Goal: Information Seeking & Learning: Learn about a topic

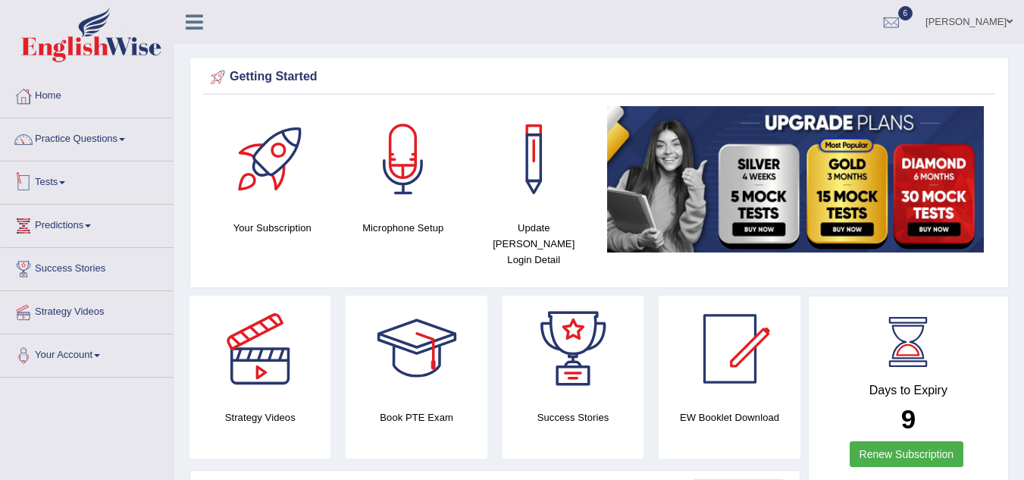
click at [47, 183] on link "Tests" at bounding box center [87, 180] width 173 height 38
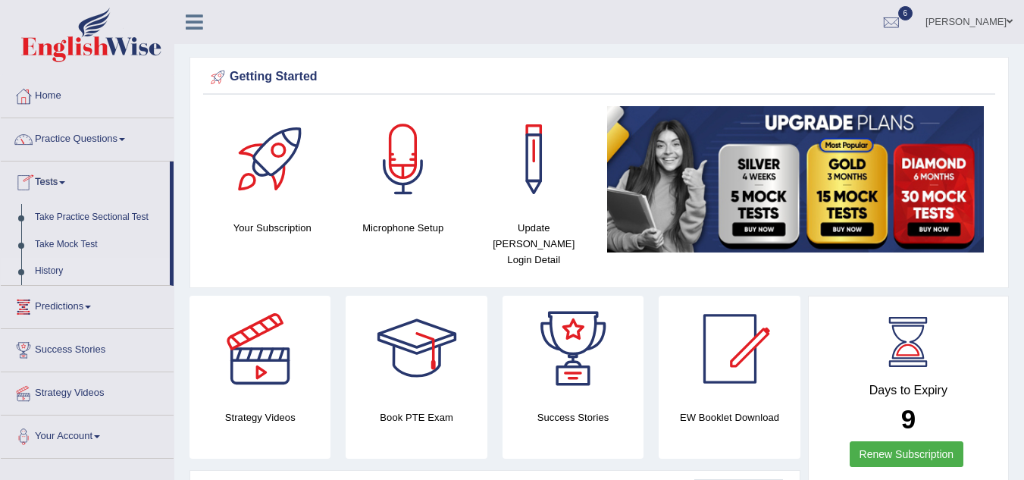
click at [69, 277] on link "History" at bounding box center [99, 271] width 142 height 27
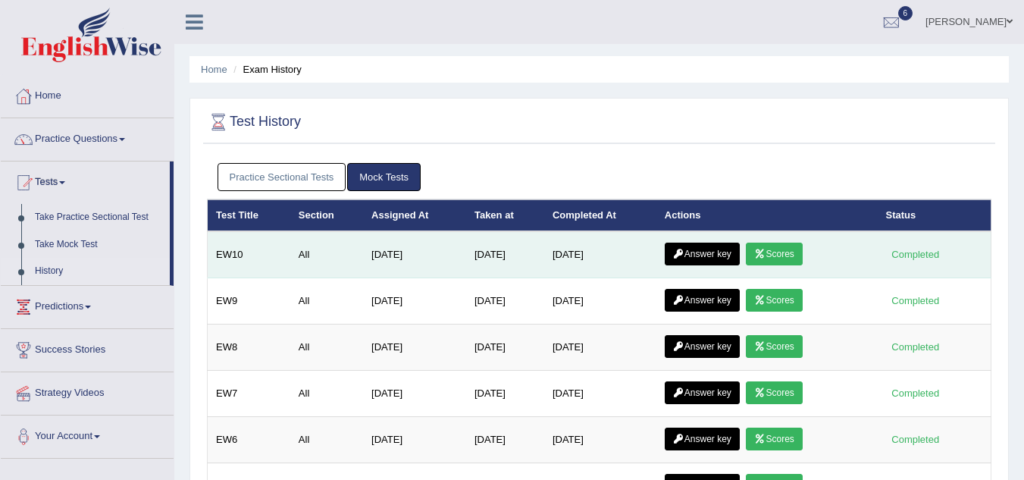
click at [706, 263] on link "Answer key" at bounding box center [702, 254] width 75 height 23
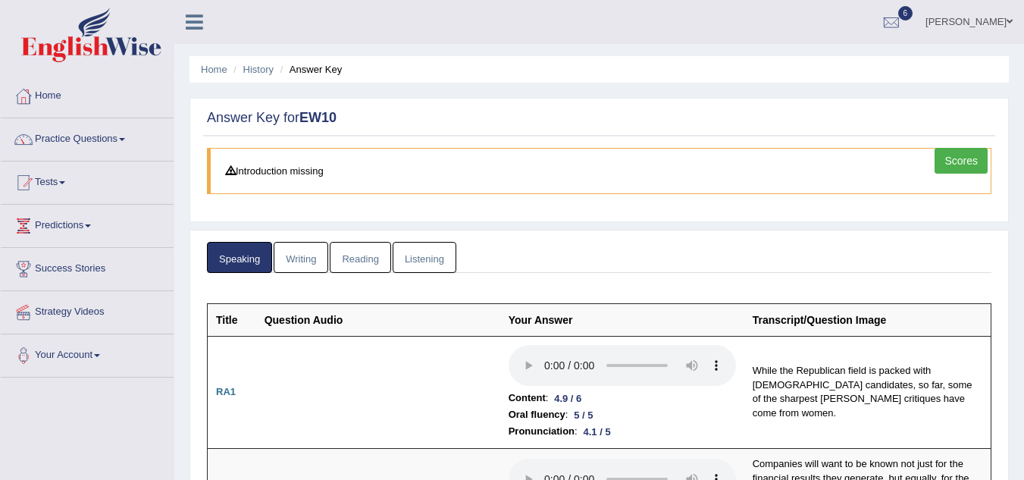
click at [296, 260] on link "Writing" at bounding box center [301, 257] width 55 height 31
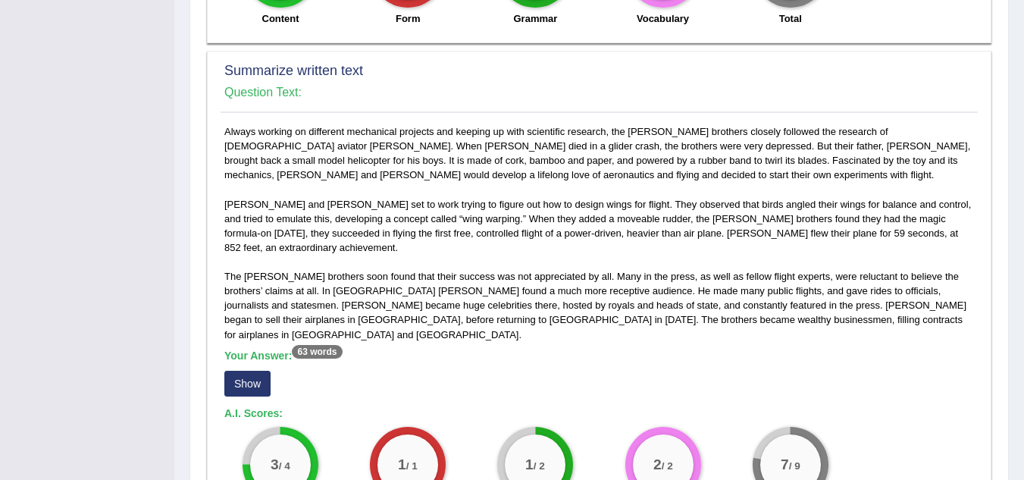
scroll to position [758, 0]
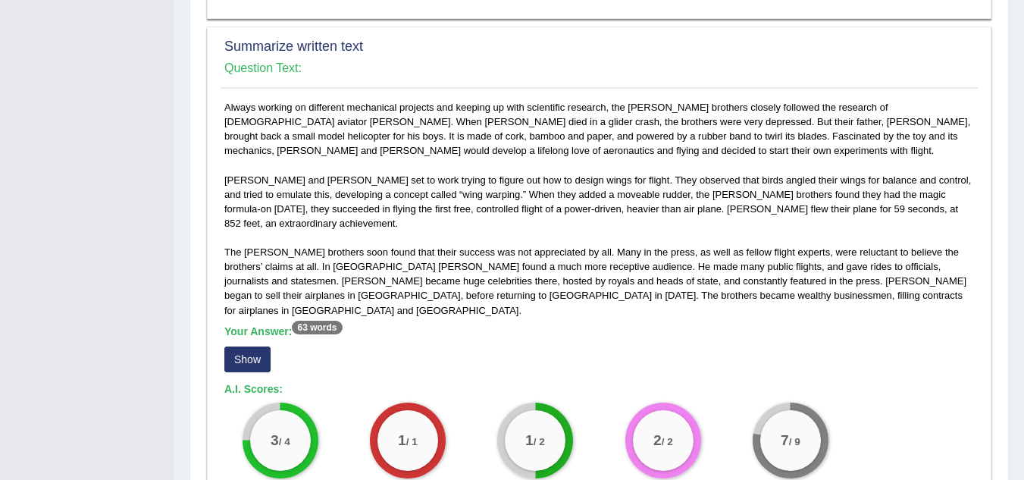
click at [256, 346] on button "Show" at bounding box center [247, 359] width 46 height 26
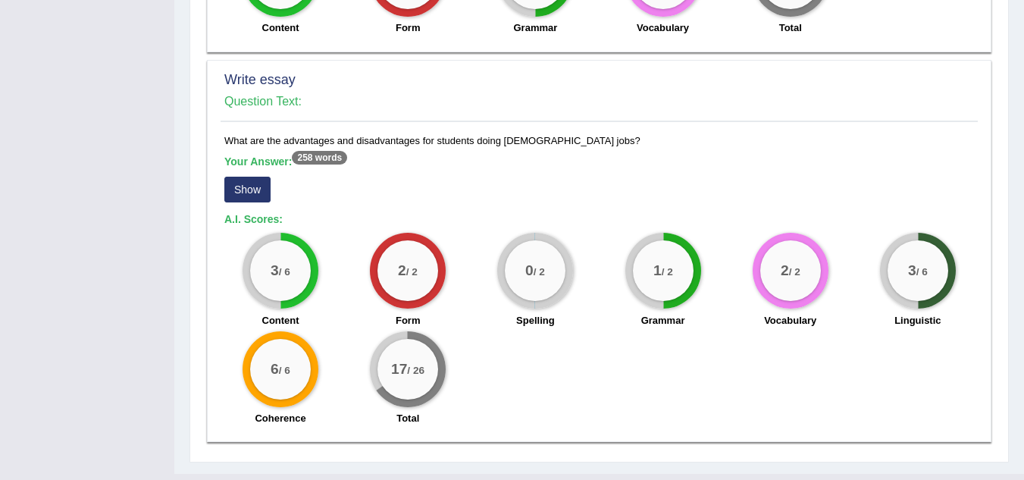
scroll to position [1236, 0]
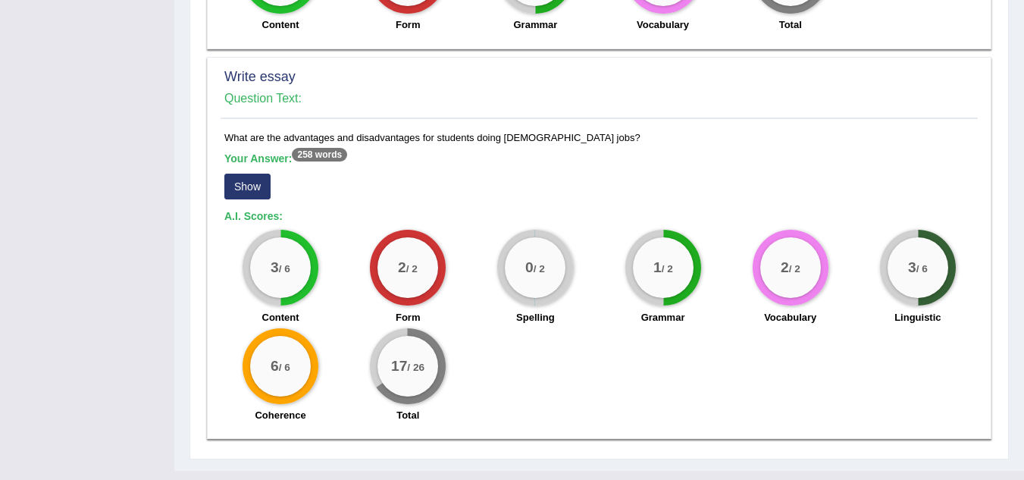
click at [253, 174] on button "Show" at bounding box center [247, 187] width 46 height 26
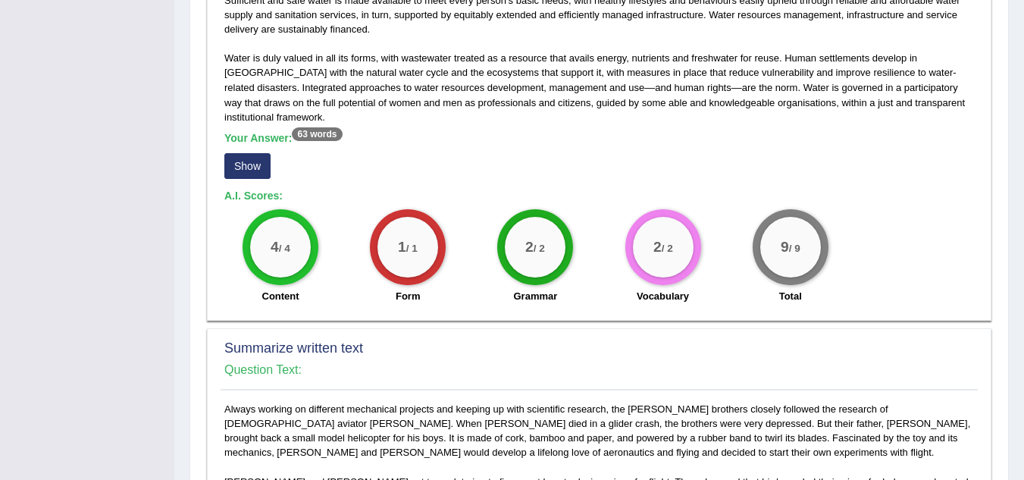
scroll to position [0, 0]
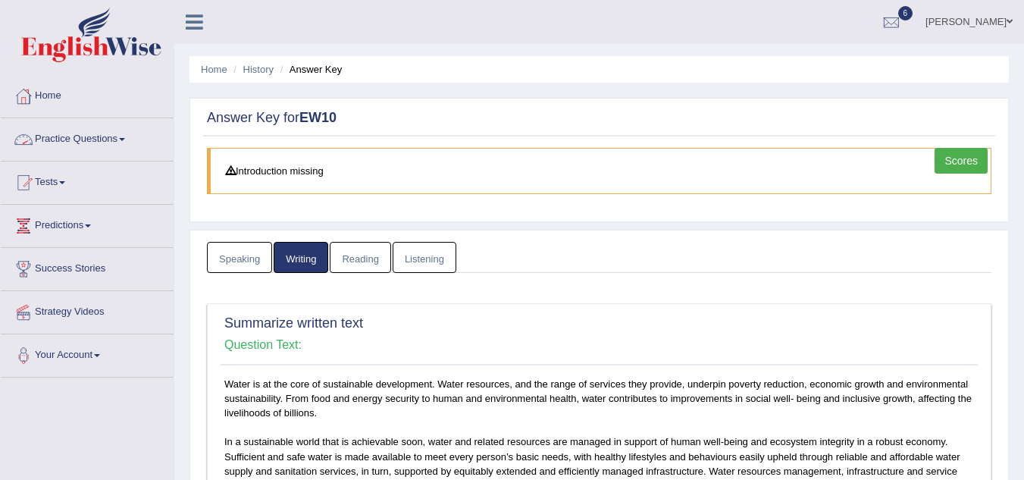
click at [46, 130] on link "Practice Questions" at bounding box center [87, 137] width 173 height 38
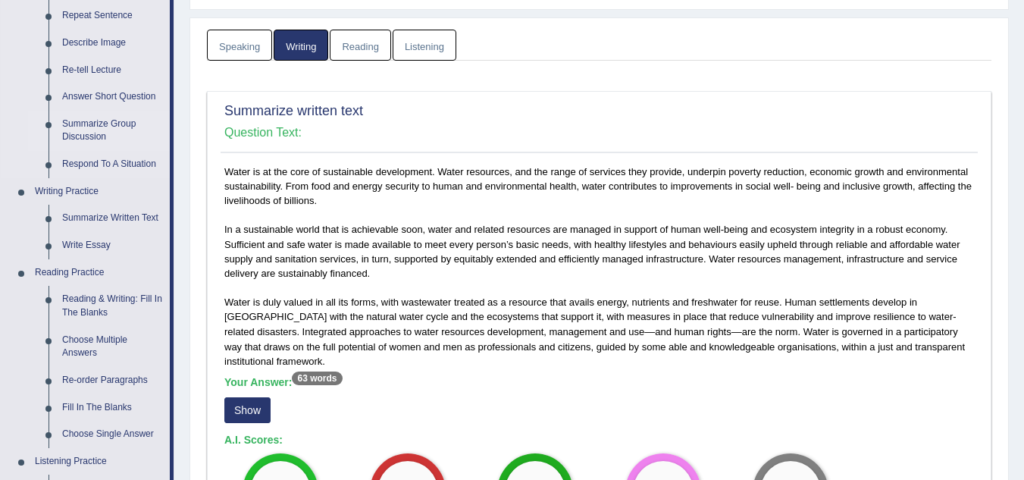
scroll to position [213, 0]
click at [92, 304] on link "Reading & Writing: Fill In The Blanks" at bounding box center [112, 305] width 114 height 40
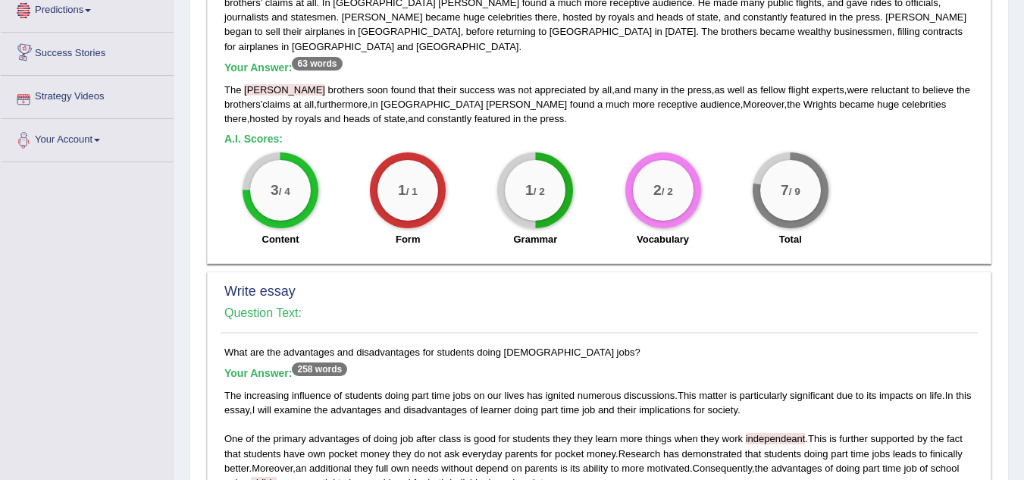
scroll to position [1023, 0]
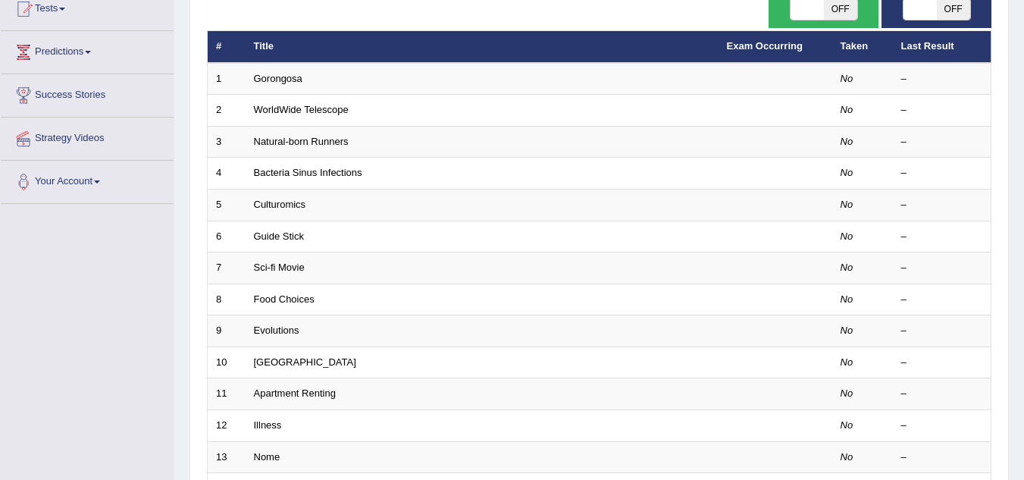
scroll to position [173, 0]
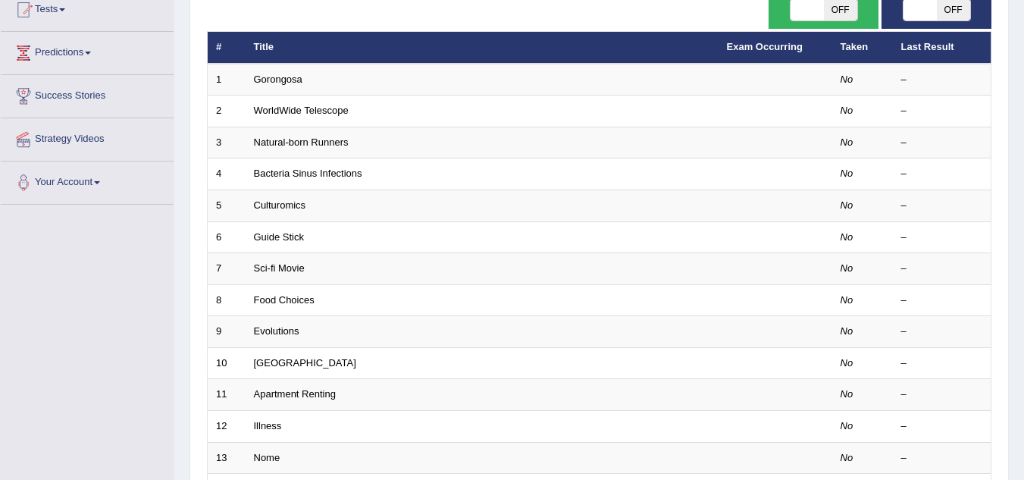
click at [828, 9] on span "OFF" at bounding box center [840, 9] width 33 height 21
checkbox input "true"
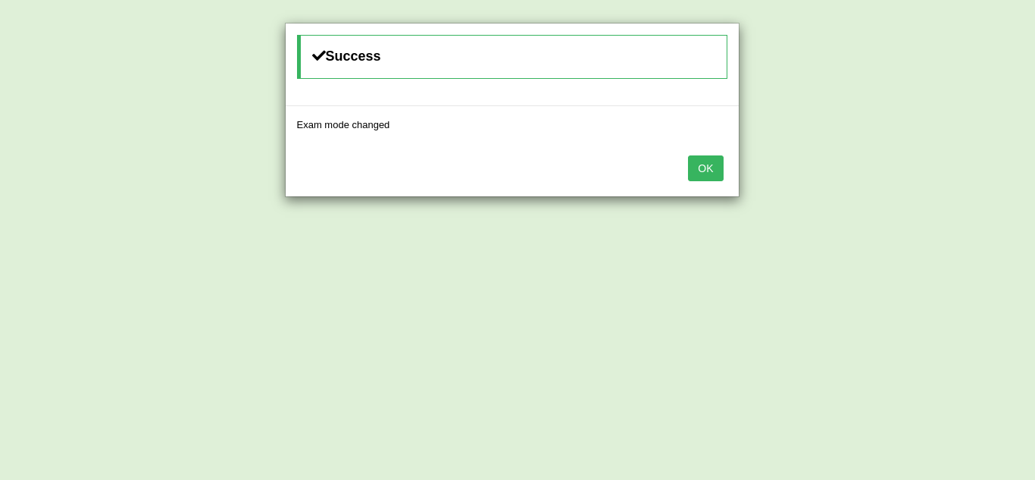
click at [705, 171] on button "OK" at bounding box center [705, 168] width 35 height 26
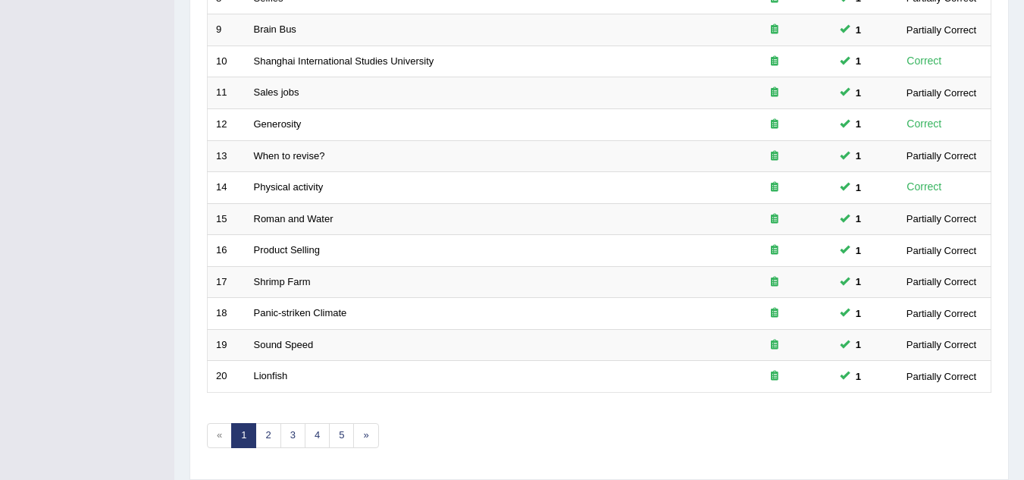
scroll to position [524, 0]
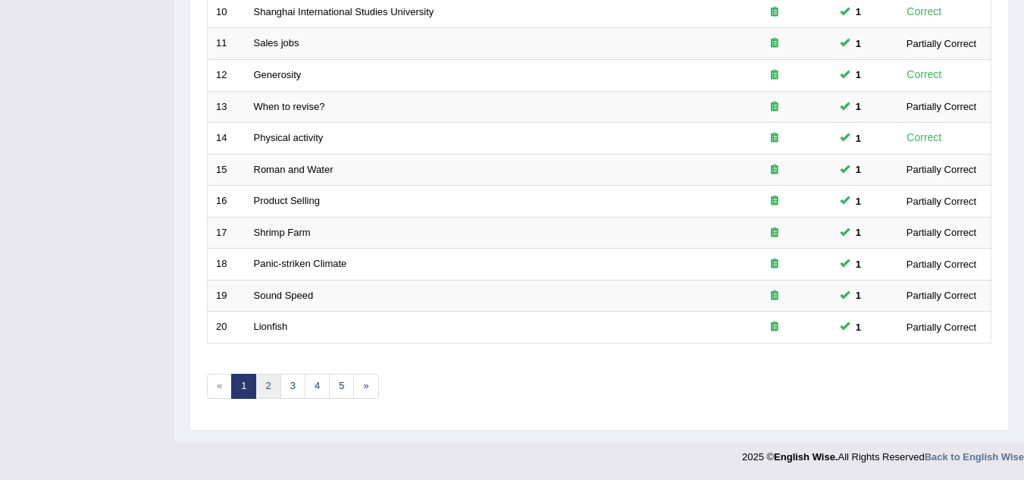
click at [265, 387] on link "2" at bounding box center [267, 386] width 25 height 25
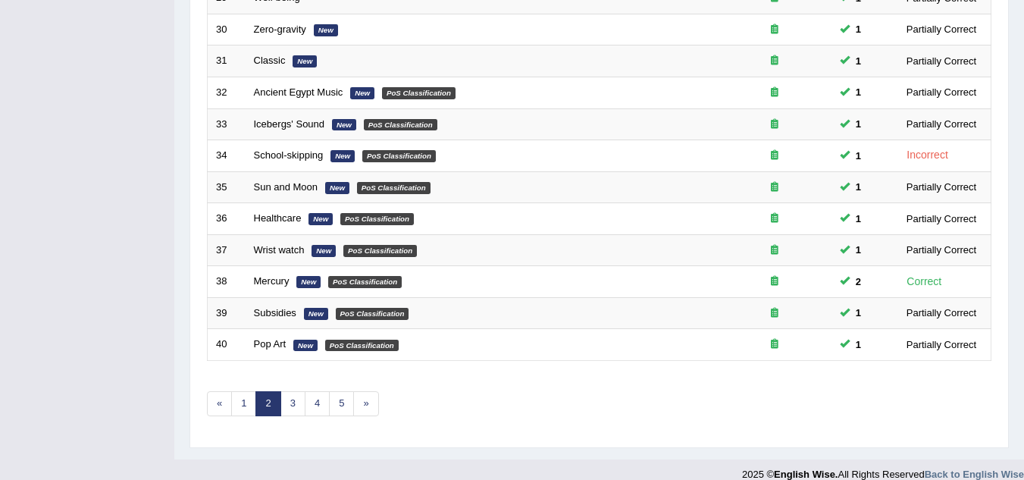
scroll to position [524, 0]
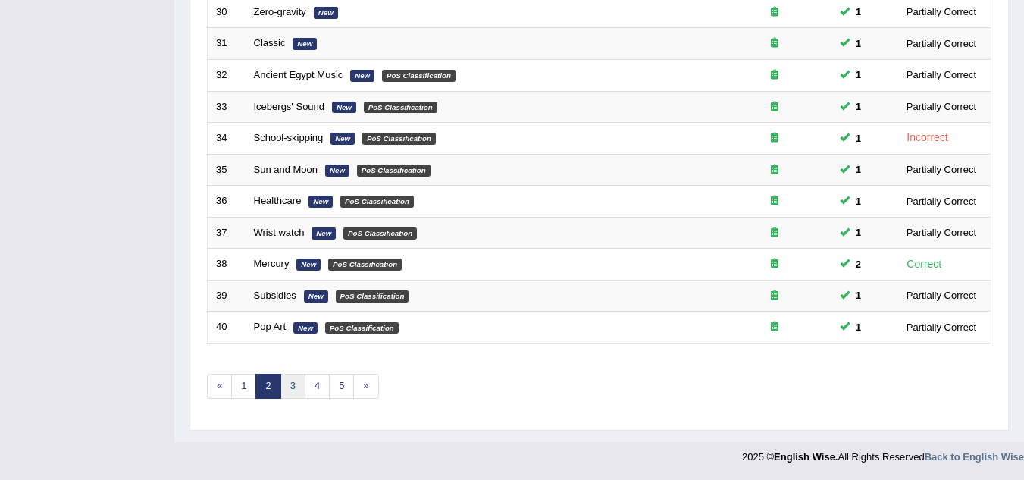
click at [298, 387] on link "3" at bounding box center [292, 386] width 25 height 25
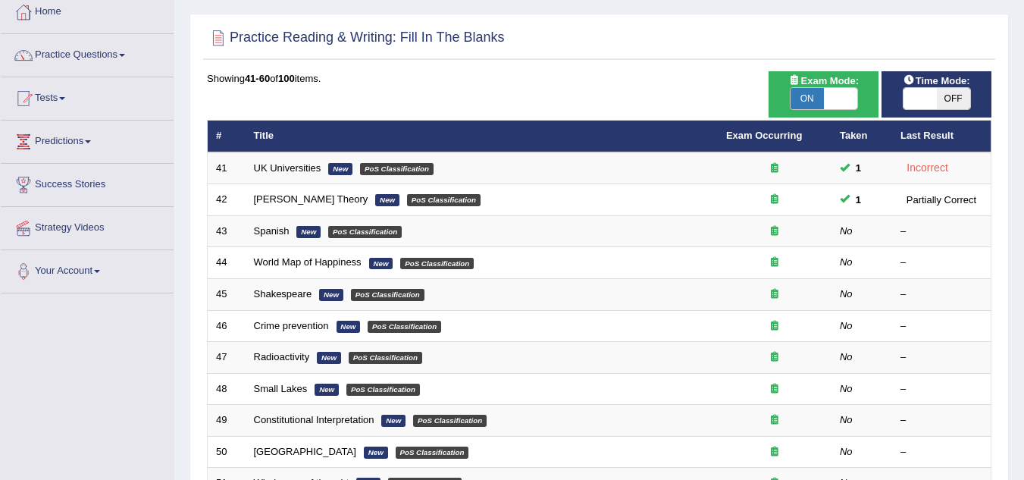
scroll to position [90, 0]
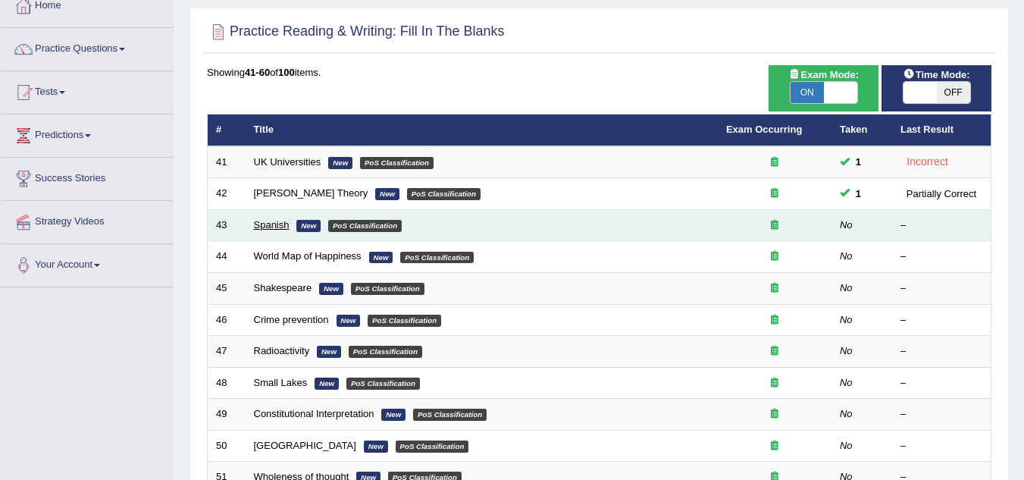
click at [267, 229] on link "Spanish" at bounding box center [272, 224] width 36 height 11
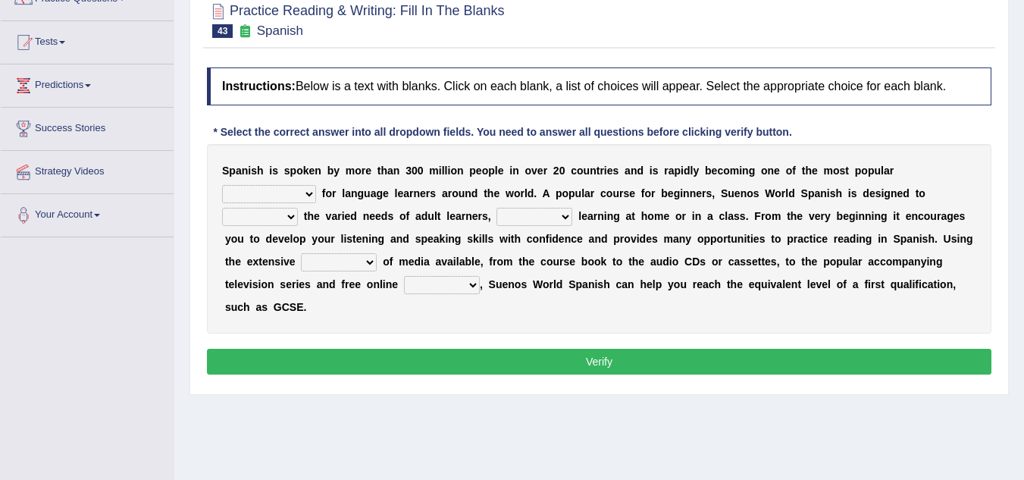
scroll to position [137, 0]
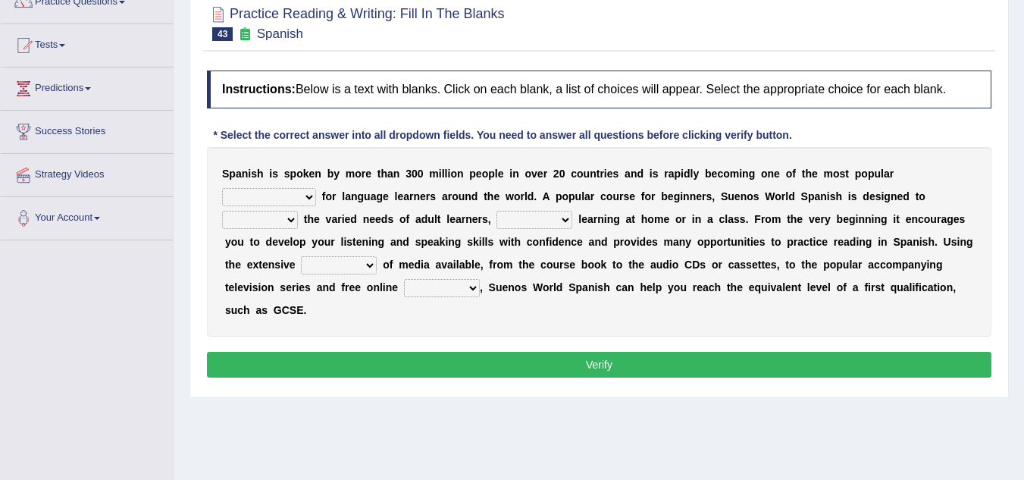
click at [299, 196] on select "commodities choices records improvements" at bounding box center [269, 197] width 94 height 18
select select "choices"
click at [222, 188] on select "commodities choices records improvements" at bounding box center [269, 197] width 94 height 18
click at [282, 223] on select "record meet choose satisfies" at bounding box center [260, 220] width 76 height 18
select select "meet"
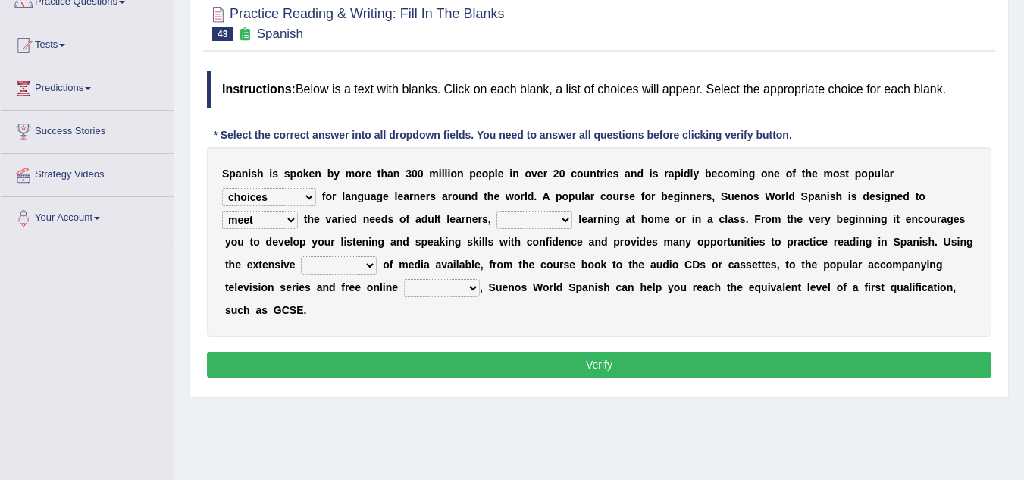
click at [222, 211] on select "record meet choose satisfies" at bounding box center [260, 220] width 76 height 18
click at [557, 218] on select "as whether nor not" at bounding box center [535, 220] width 76 height 18
select select "as"
click at [497, 211] on select "as whether nor not" at bounding box center [535, 220] width 76 height 18
click at [365, 265] on select "series range rate wisdom" at bounding box center [339, 265] width 76 height 18
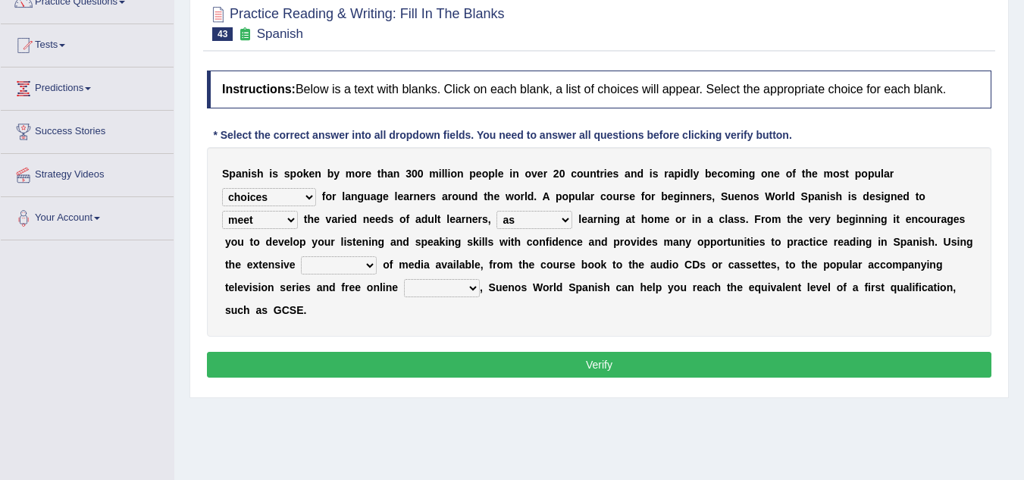
select select "series"
click at [301, 256] on select "series range rate wisdom" at bounding box center [339, 265] width 76 height 18
click at [459, 286] on select "actions activities breaches binge" at bounding box center [442, 288] width 76 height 18
select select "activities"
click at [404, 279] on select "actions activities breaches binge" at bounding box center [442, 288] width 76 height 18
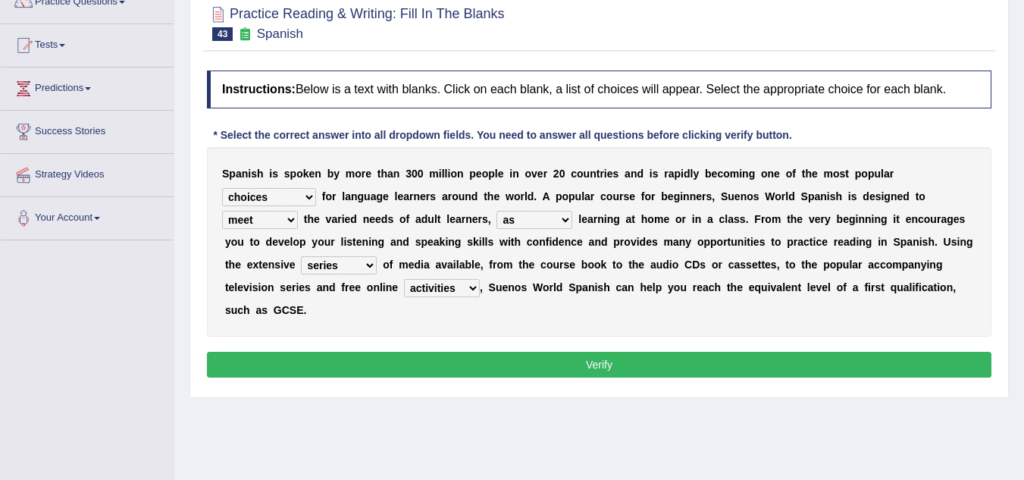
click at [437, 367] on button "Verify" at bounding box center [599, 365] width 785 height 26
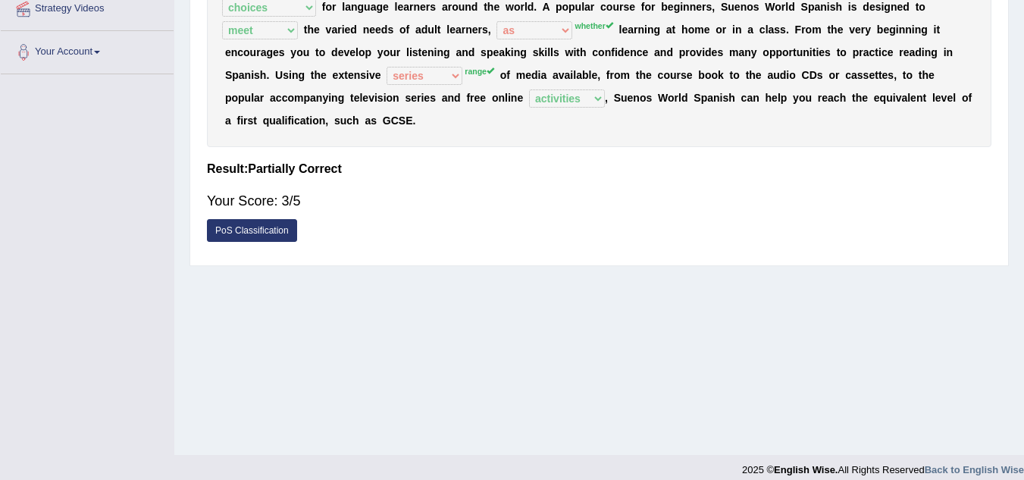
scroll to position [0, 0]
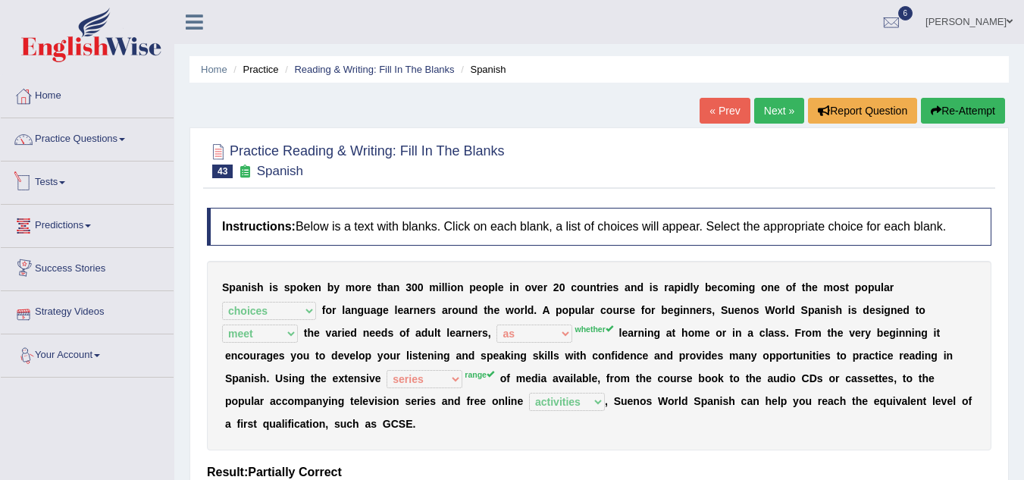
click at [48, 183] on link "Tests" at bounding box center [87, 180] width 173 height 38
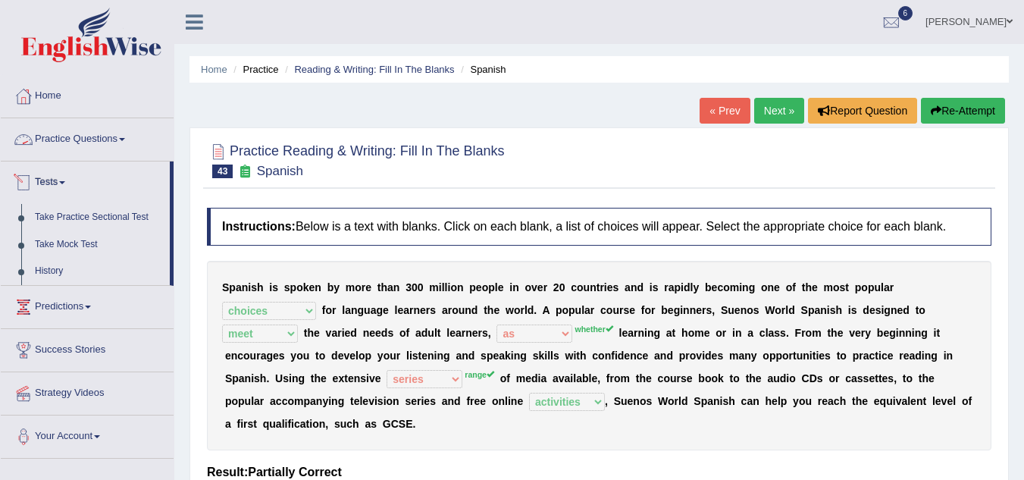
click at [66, 142] on link "Practice Questions" at bounding box center [87, 137] width 173 height 38
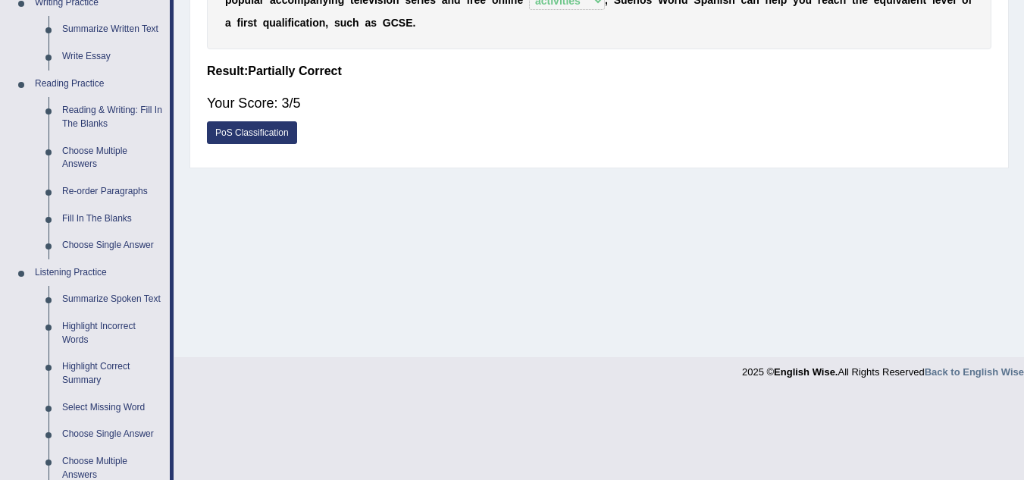
scroll to position [402, 0]
click at [93, 214] on link "Fill In The Blanks" at bounding box center [112, 218] width 114 height 27
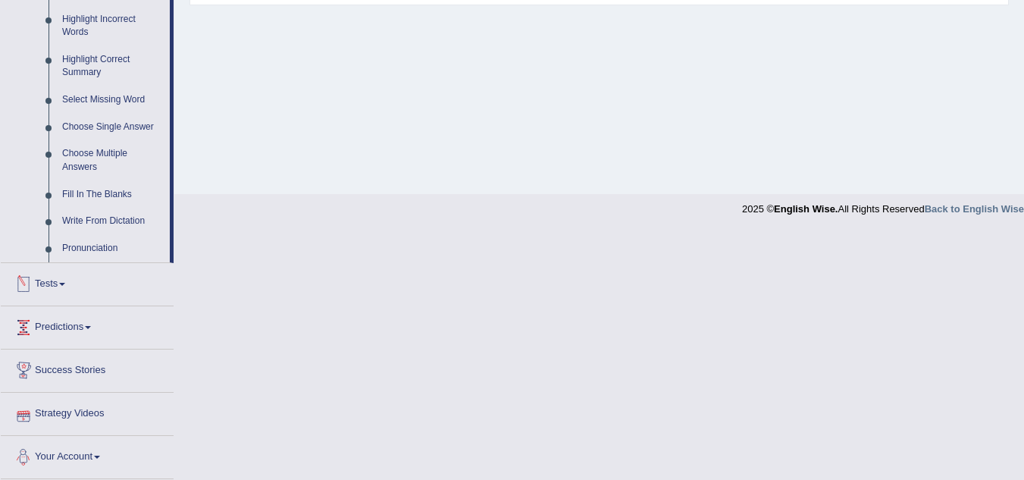
scroll to position [553, 0]
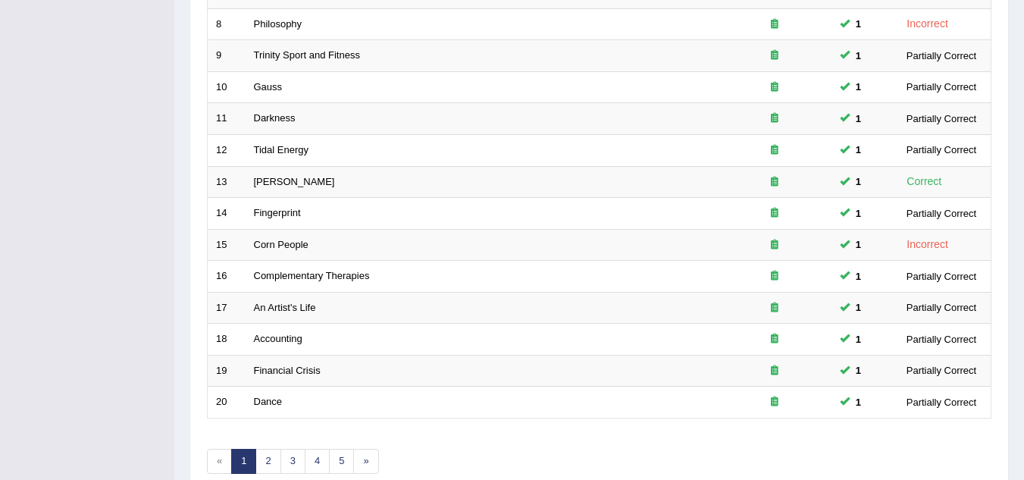
scroll to position [524, 0]
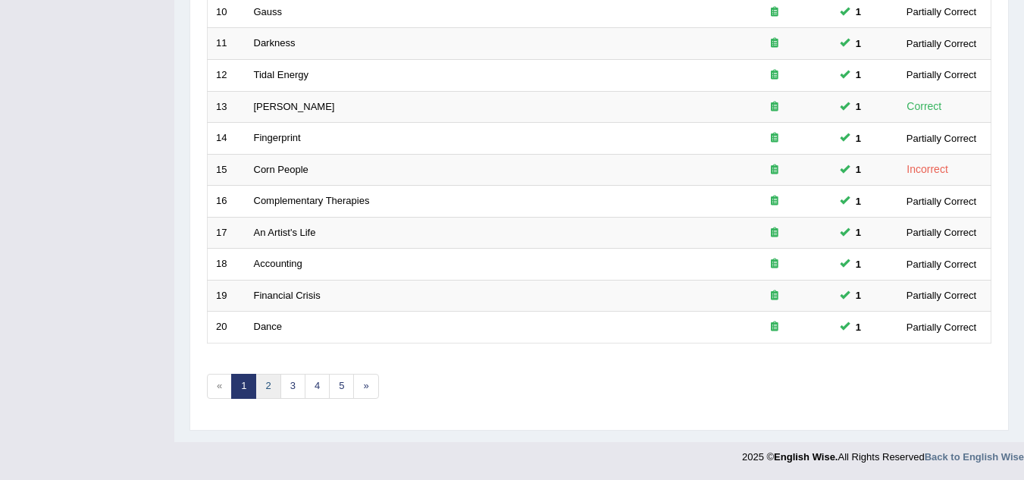
click at [266, 390] on link "2" at bounding box center [267, 386] width 25 height 25
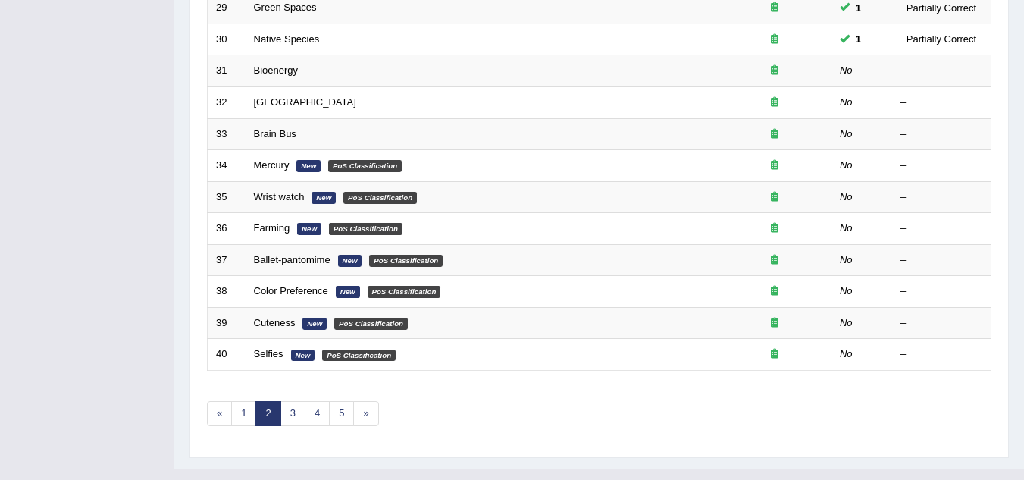
scroll to position [524, 0]
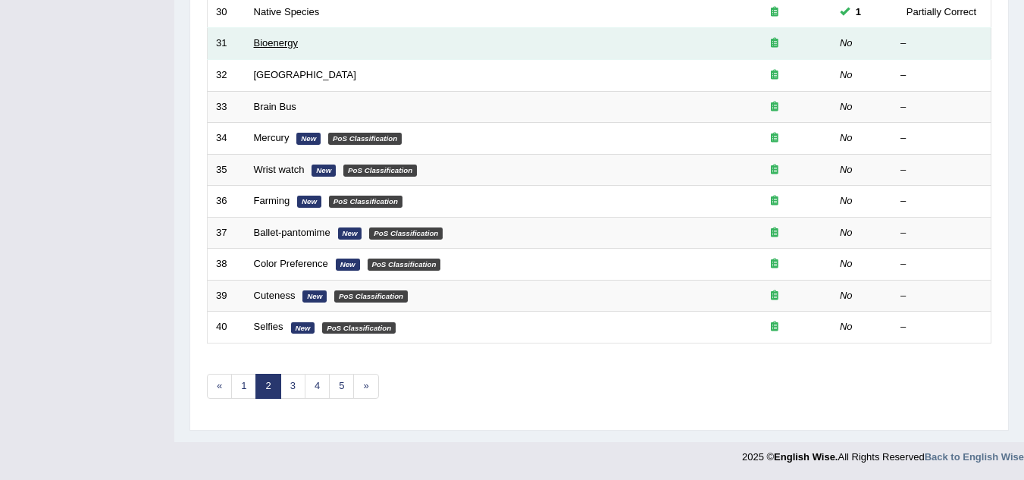
click at [288, 43] on link "Bioenergy" at bounding box center [276, 42] width 45 height 11
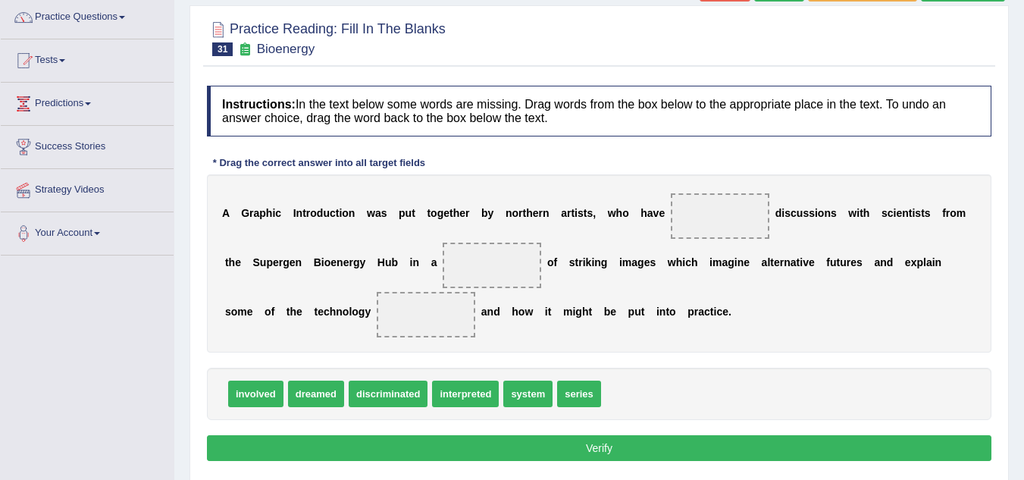
scroll to position [135, 0]
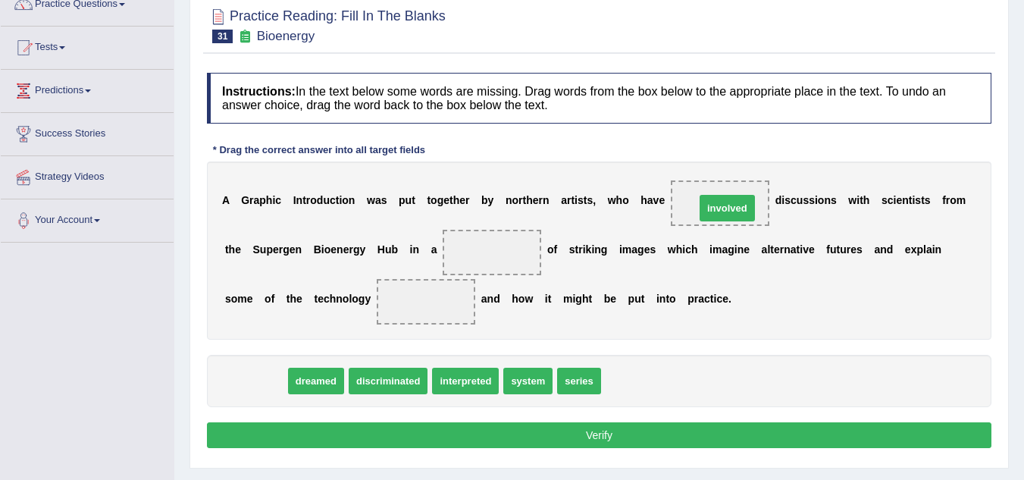
drag, startPoint x: 256, startPoint y: 377, endPoint x: 744, endPoint y: 204, distance: 517.9
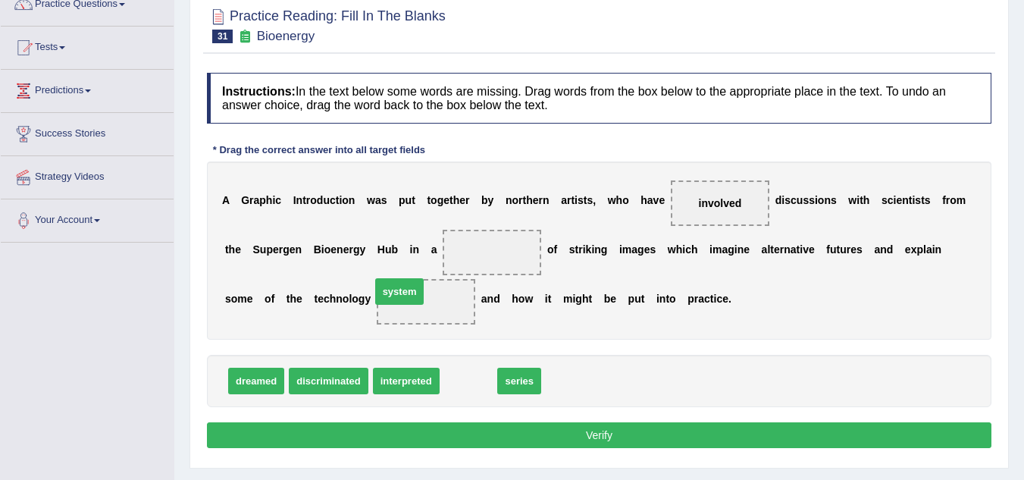
drag, startPoint x: 465, startPoint y: 381, endPoint x: 399, endPoint y: 294, distance: 108.9
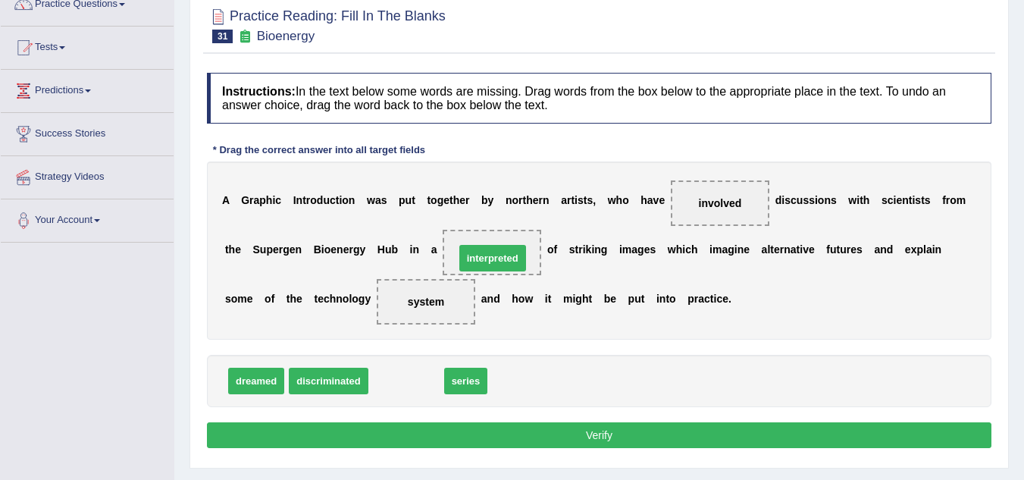
drag, startPoint x: 414, startPoint y: 384, endPoint x: 500, endPoint y: 262, distance: 150.2
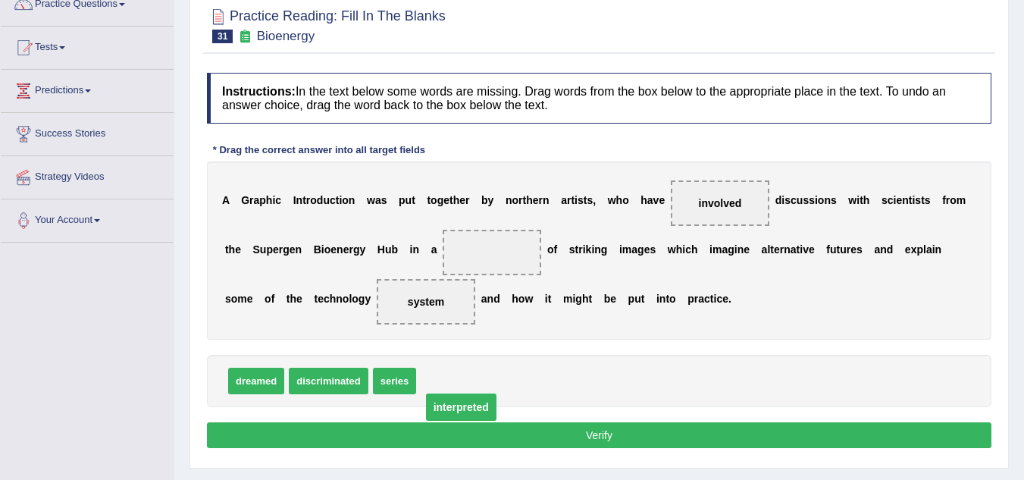
drag, startPoint x: 473, startPoint y: 253, endPoint x: 442, endPoint y: 407, distance: 157.0
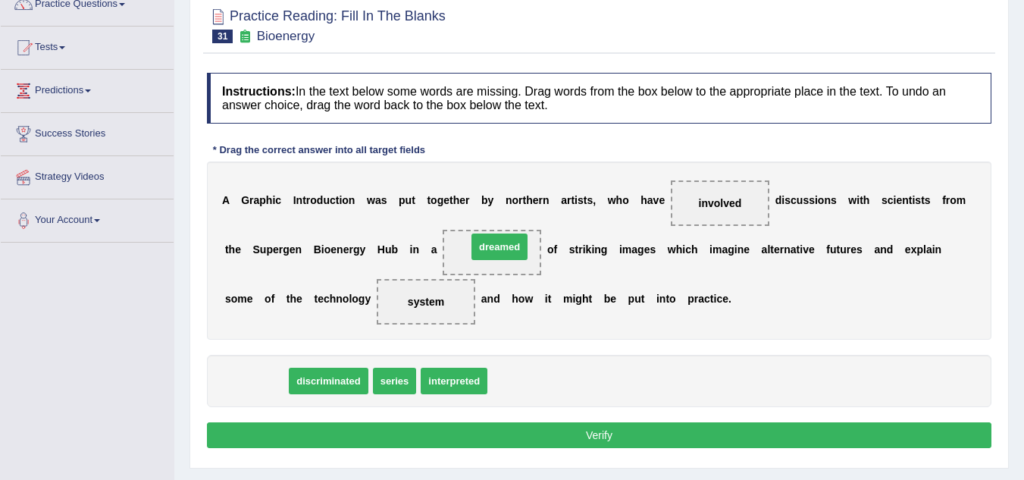
drag, startPoint x: 249, startPoint y: 378, endPoint x: 493, endPoint y: 243, distance: 279.2
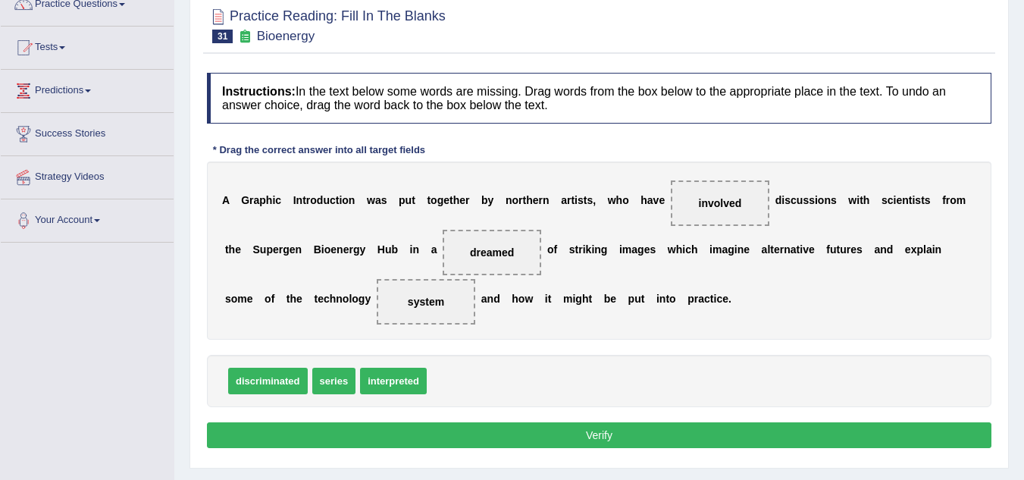
click at [486, 434] on button "Verify" at bounding box center [599, 435] width 785 height 26
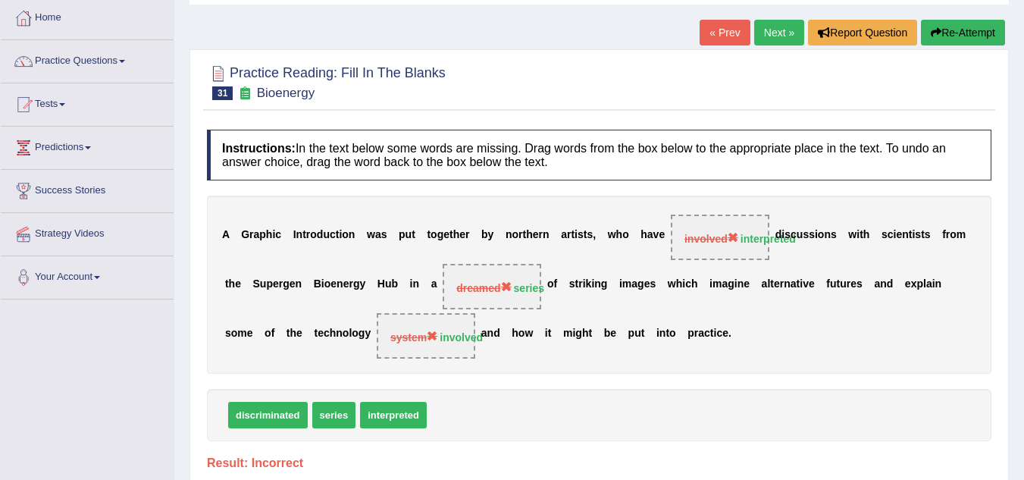
scroll to position [0, 0]
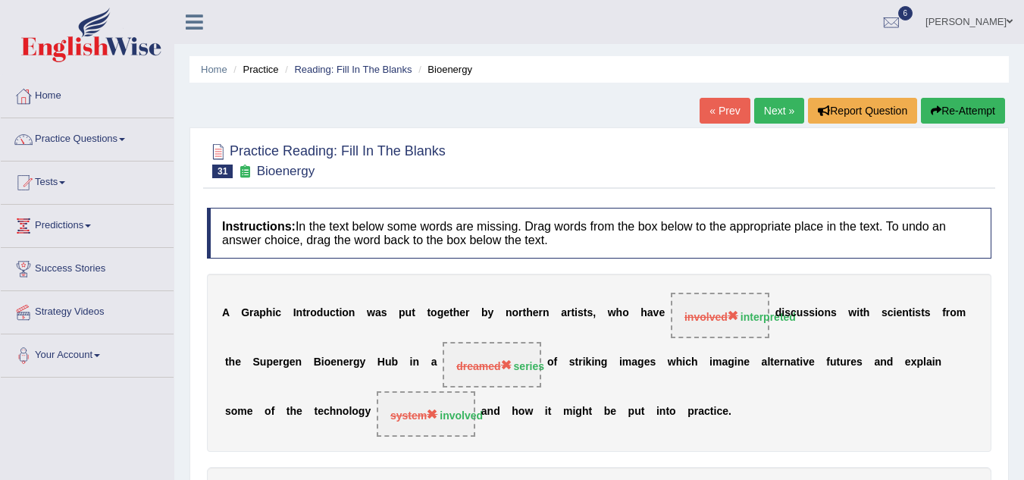
click at [770, 111] on link "Next »" at bounding box center [779, 111] width 50 height 26
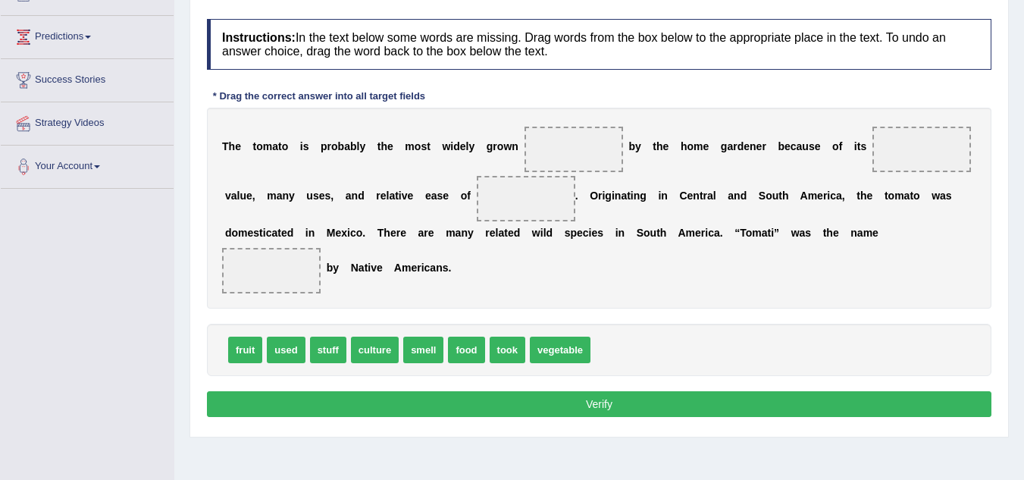
scroll to position [207, 0]
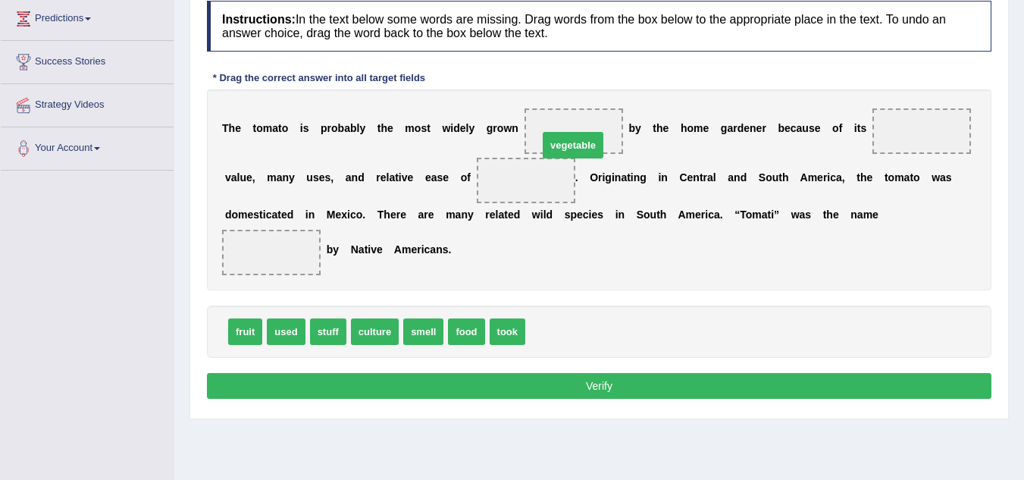
drag, startPoint x: 582, startPoint y: 331, endPoint x: 596, endPoint y: 140, distance: 190.8
